Goal: Navigation & Orientation: Find specific page/section

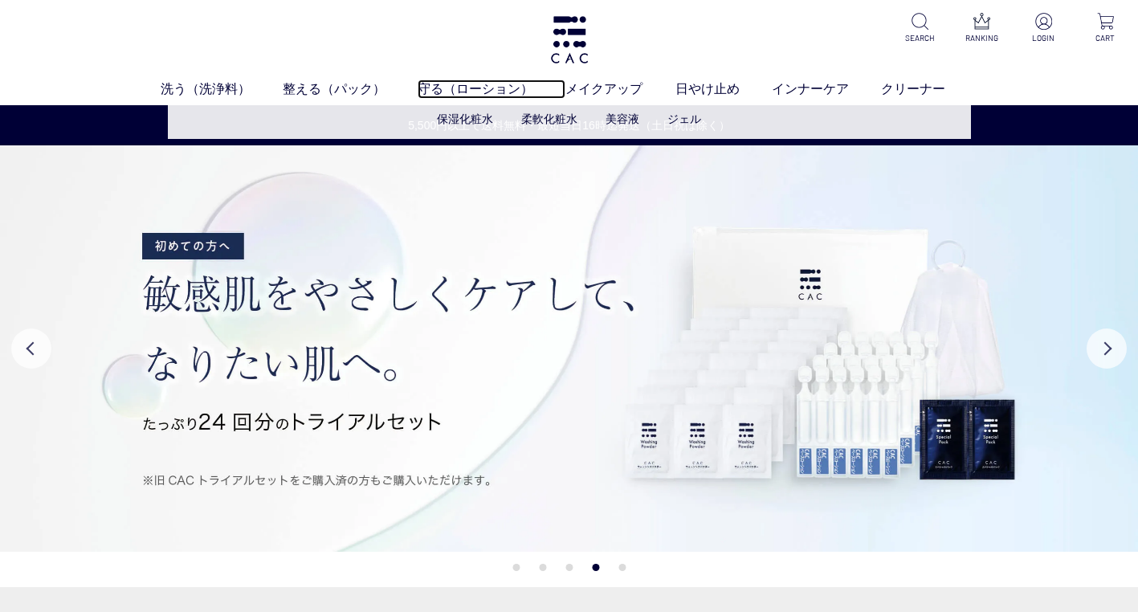
drag, startPoint x: 427, startPoint y: 92, endPoint x: 436, endPoint y: 105, distance: 15.6
click at [427, 92] on link "守る（ローション）" at bounding box center [492, 89] width 148 height 19
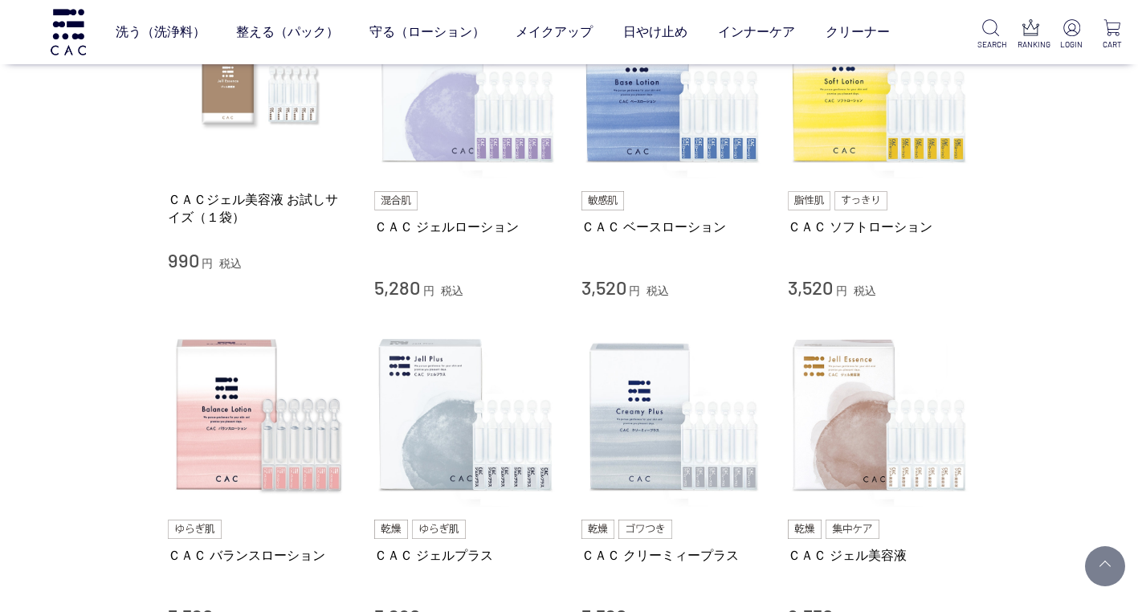
scroll to position [402, 0]
